Goal: Find contact information

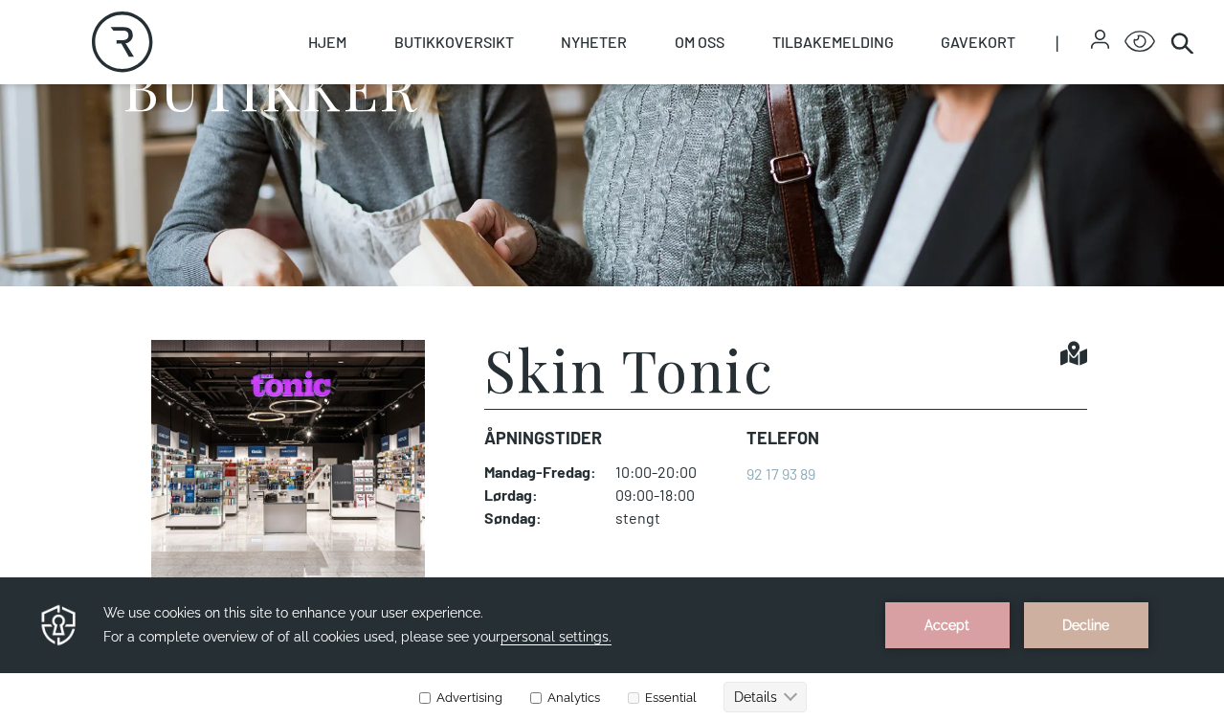
scroll to position [235, 0]
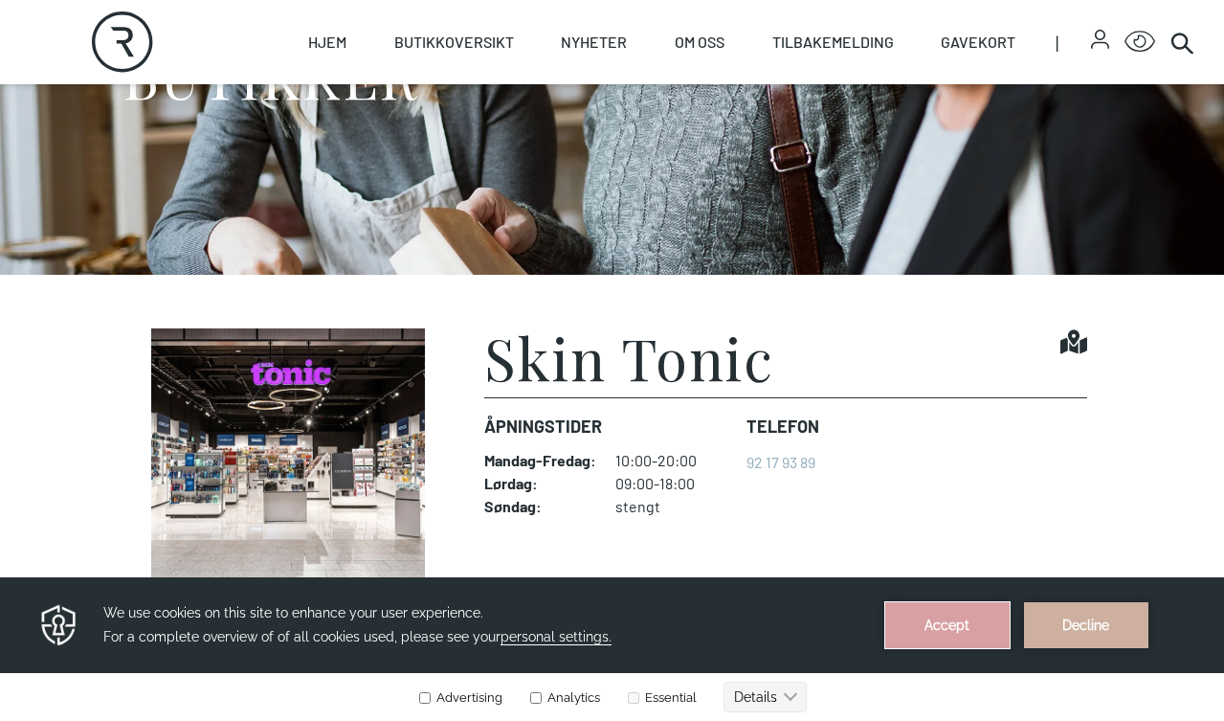
drag, startPoint x: 945, startPoint y: 618, endPoint x: 945, endPoint y: 1193, distance: 574.3
click at [945, 618] on button "Accept" at bounding box center [947, 625] width 124 height 46
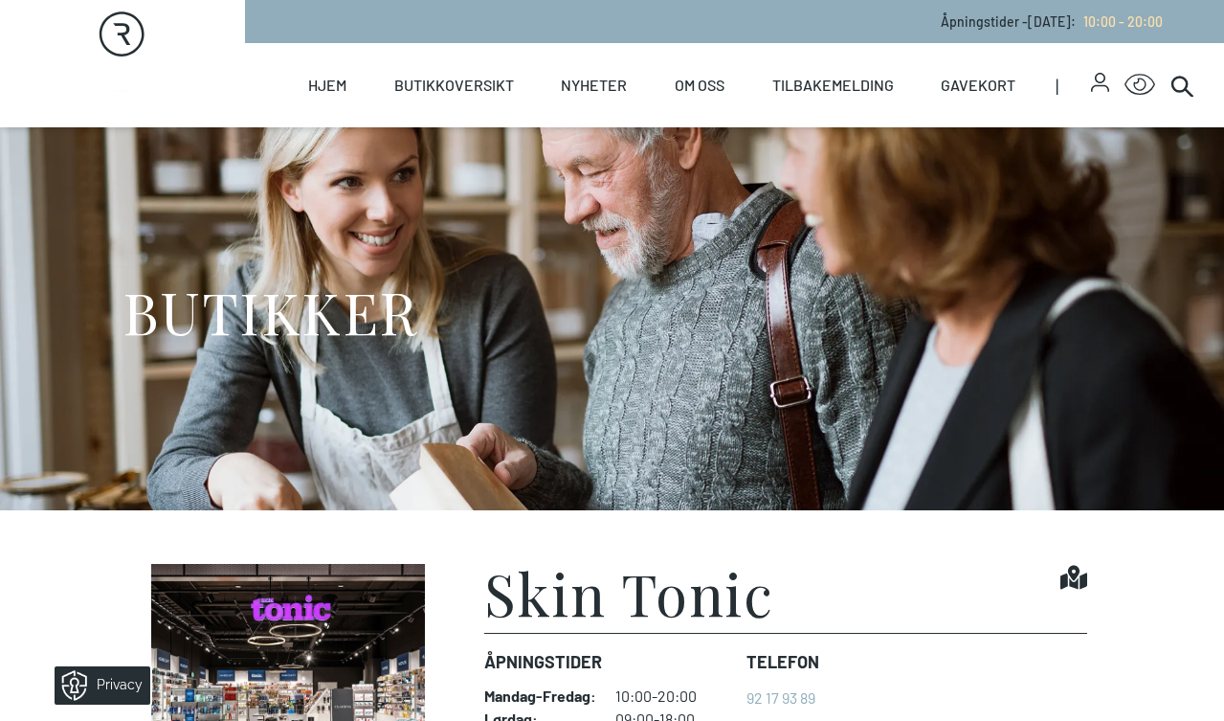
scroll to position [0, 0]
click at [1178, 85] on icon at bounding box center [1182, 85] width 23 height 23
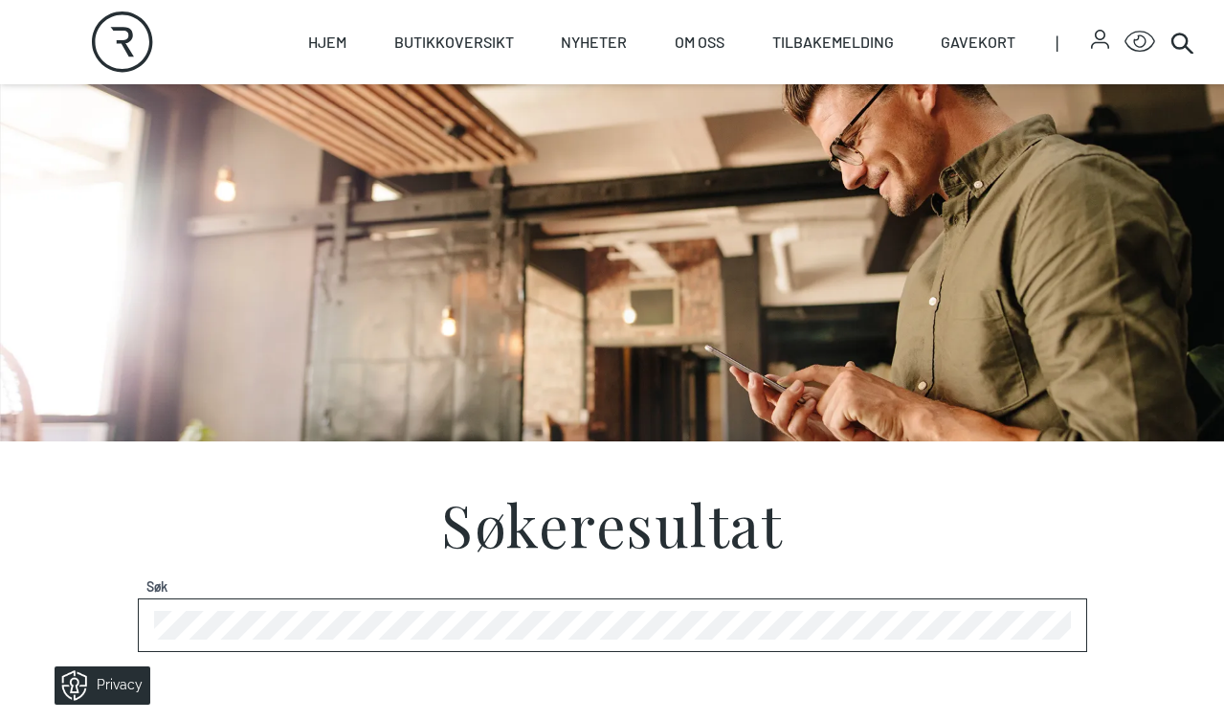
scroll to position [56, 0]
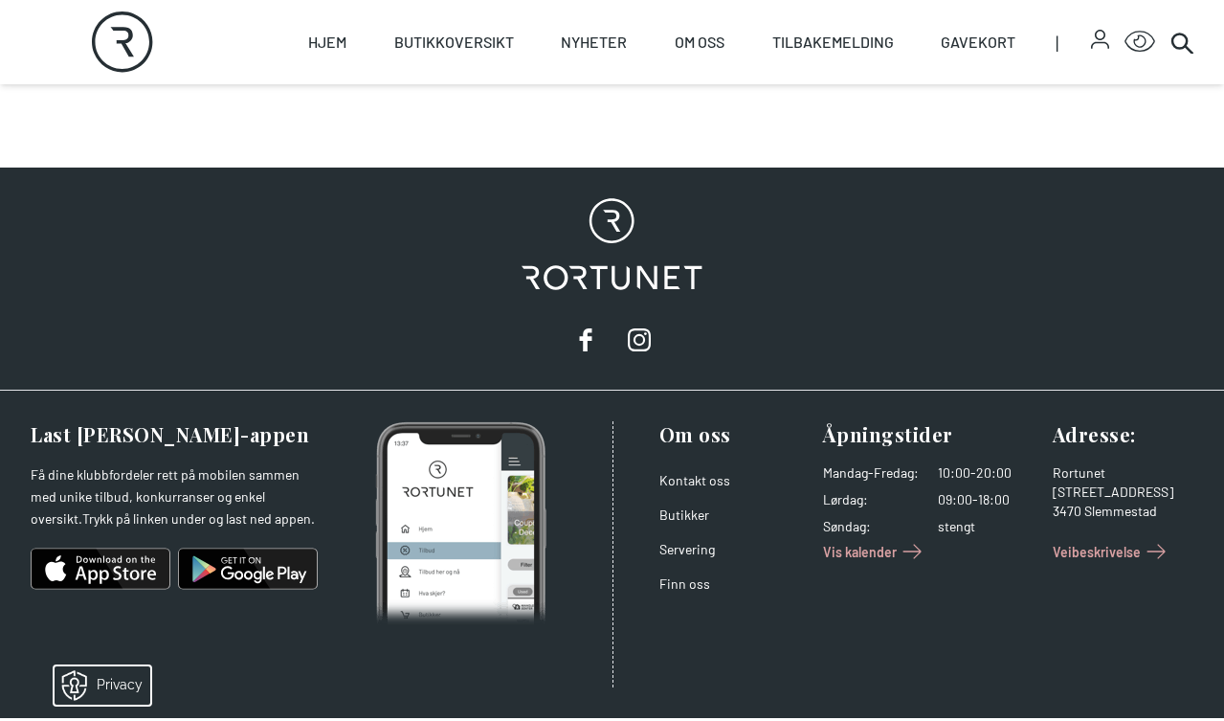
scroll to position [764, 0]
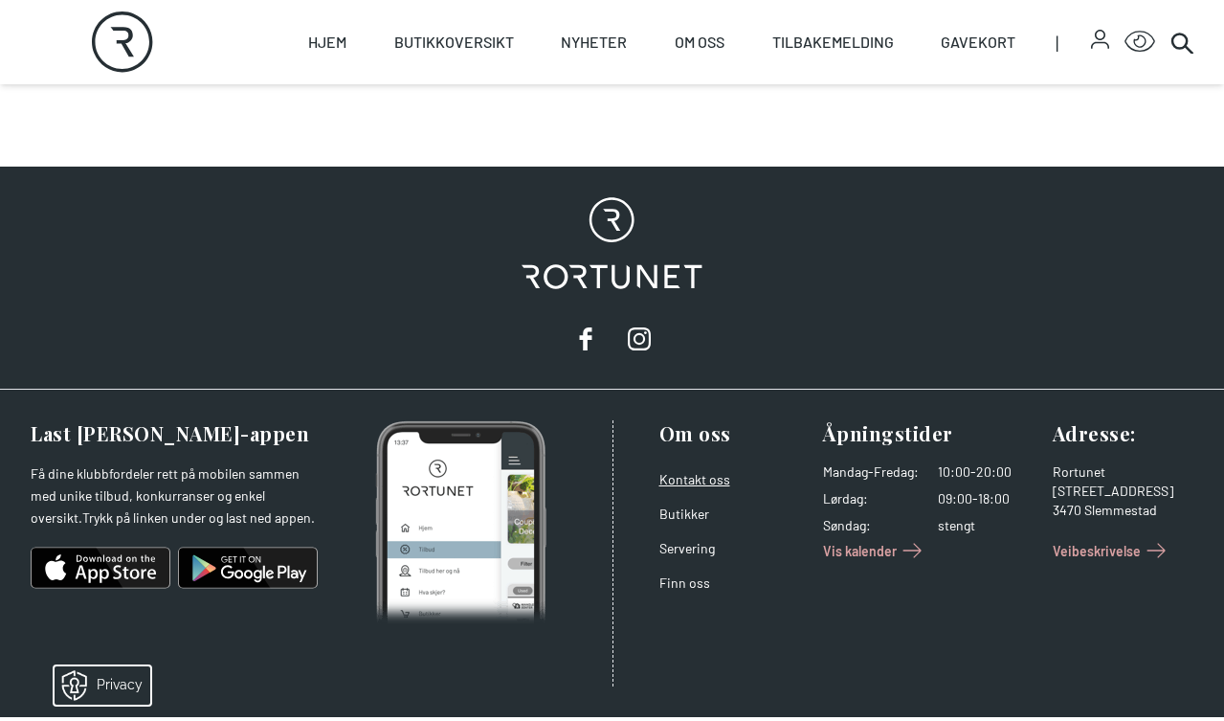
click at [700, 477] on link "Kontakt oss" at bounding box center [695, 479] width 71 height 16
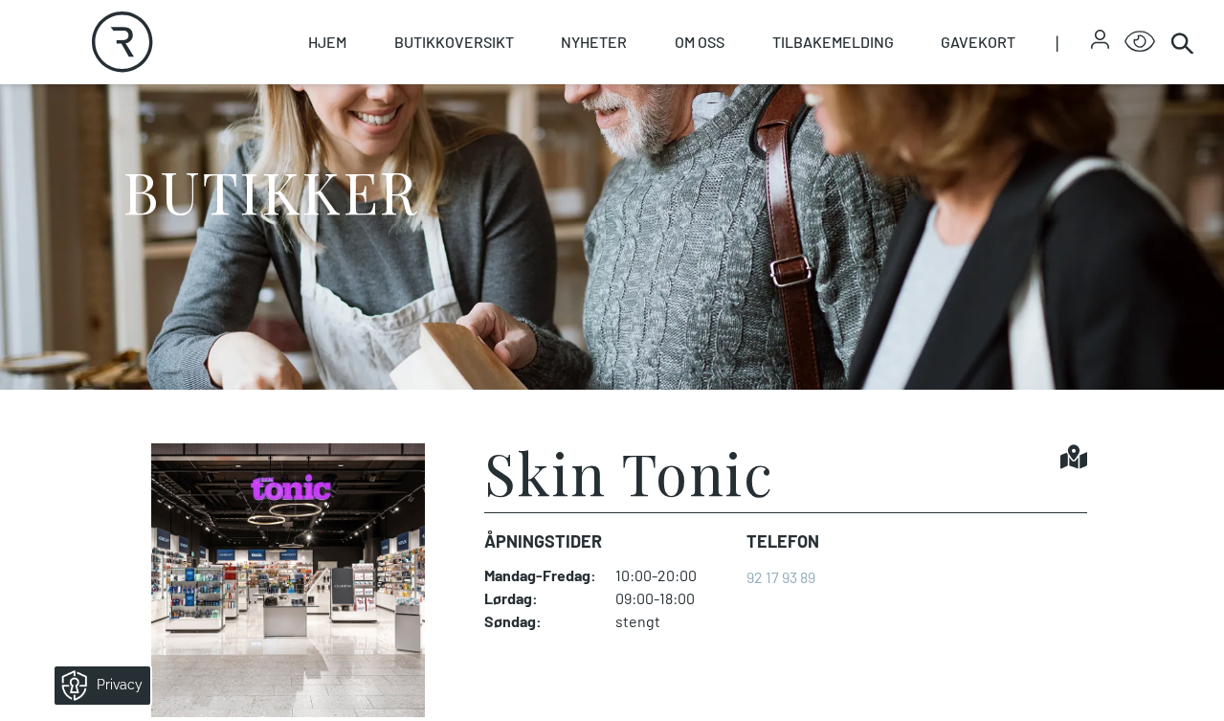
scroll to position [116, 0]
